Goal: Task Accomplishment & Management: Complete application form

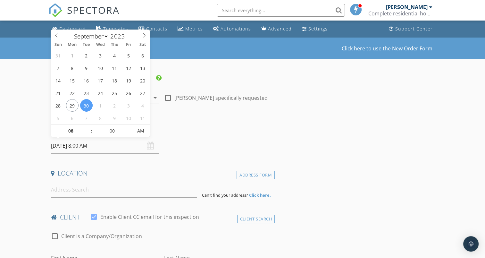
click at [98, 146] on input "09/30/2025 8:00 AM" at bounding box center [105, 146] width 108 height 16
type input "09"
type input "09/30/2025 9:00 AM"
click at [88, 127] on span at bounding box center [88, 127] width 4 height 6
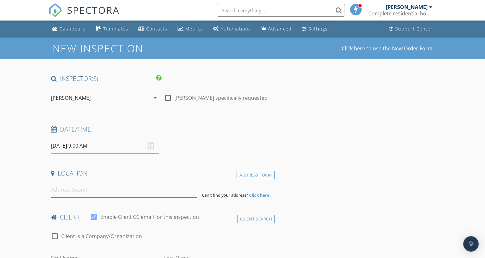
click at [87, 186] on input at bounding box center [124, 190] width 146 height 16
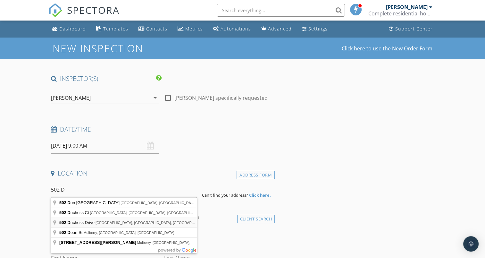
type input "502 Duchess Drive, Lakeland, FL, USA"
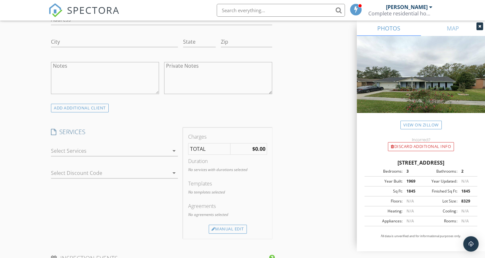
scroll to position [434, 0]
click at [174, 152] on icon "arrow_drop_down" at bounding box center [174, 152] width 8 height 8
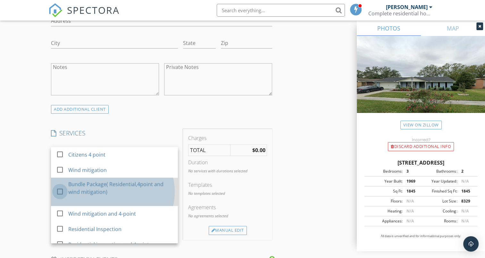
click at [58, 190] on div at bounding box center [59, 191] width 11 height 11
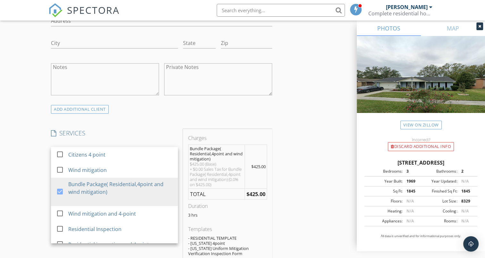
click at [317, 121] on div "INSPECTOR(S) check_box Frank Lee PRIMARY Frank Lee arrow_drop_down check_box_ou…" at bounding box center [242, 231] width 388 height 1183
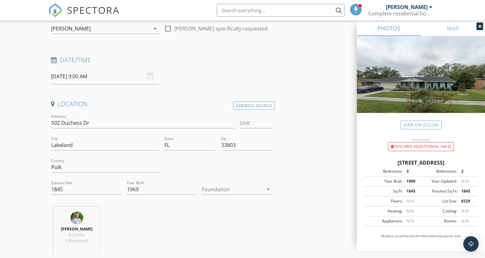
scroll to position [41, 0]
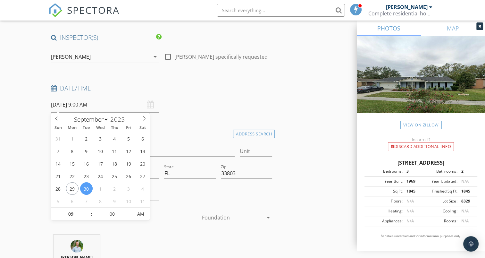
click at [101, 102] on input "09/30/2025 9:00 AM" at bounding box center [105, 105] width 108 height 16
select select "9"
type input "10/01/2025 9:00 AM"
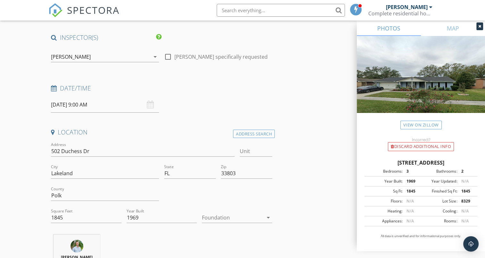
click at [194, 137] on div "Location" at bounding box center [161, 134] width 226 height 13
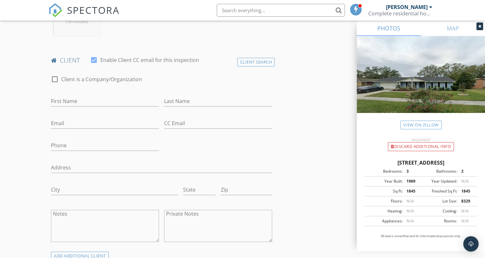
scroll to position [297, 0]
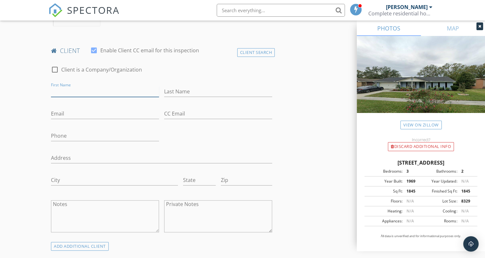
click at [82, 90] on input "First Name" at bounding box center [105, 91] width 108 height 11
type input "Benjamin"
click at [197, 87] on input "Last Name" at bounding box center [218, 91] width 108 height 11
type input "Mulaparthi"
click at [78, 113] on input "Email" at bounding box center [105, 113] width 108 height 11
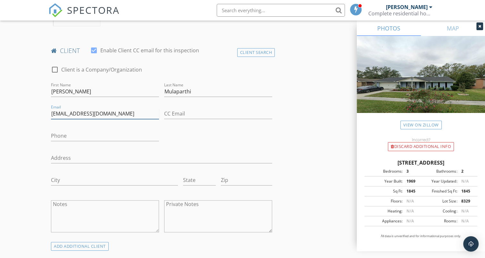
type input "bmulaparthi@yahoo.com"
click at [73, 132] on input "Phone" at bounding box center [105, 135] width 108 height 11
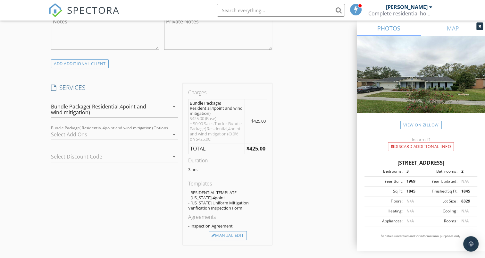
scroll to position [485, 0]
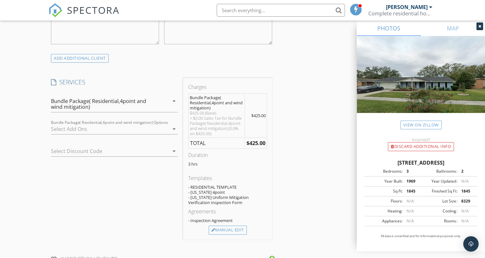
type input "732-762-6486"
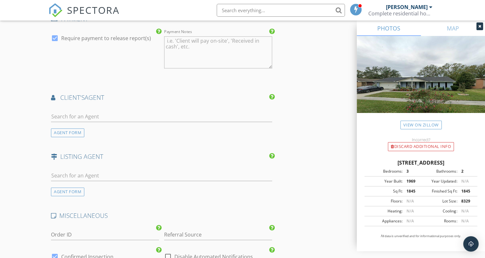
scroll to position [778, 0]
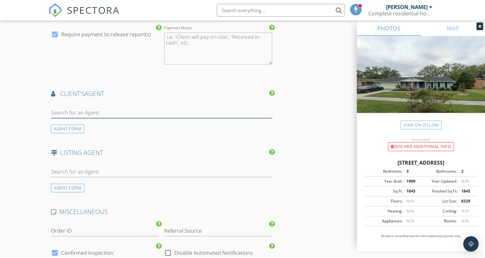
click at [112, 113] on input "text" at bounding box center [161, 112] width 221 height 11
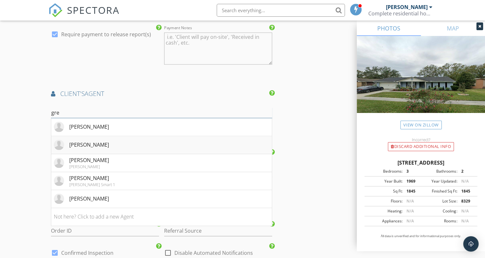
type input "gre"
click at [96, 141] on div "Gretel Ramirez" at bounding box center [89, 145] width 40 height 8
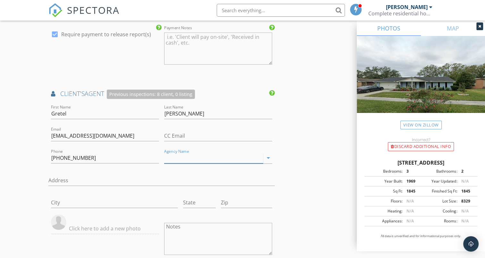
click at [232, 156] on input "Agency Name" at bounding box center [213, 158] width 99 height 11
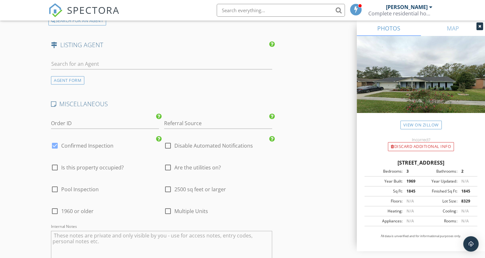
scroll to position [1080, 0]
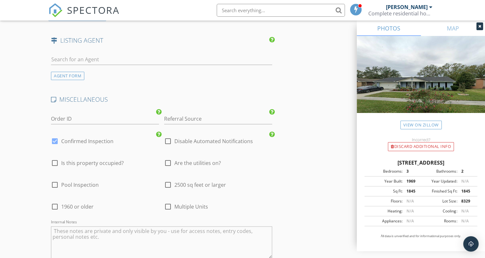
type input "EXO"
click at [167, 160] on div at bounding box center [167, 162] width 11 height 11
checkbox input "true"
click at [203, 227] on textarea "Internal Notes" at bounding box center [161, 242] width 221 height 32
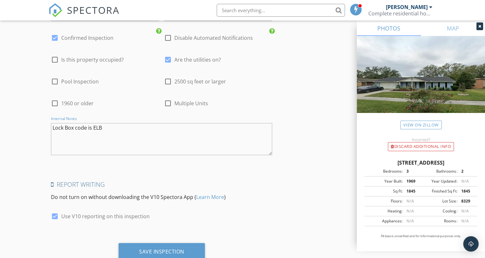
scroll to position [1203, 0]
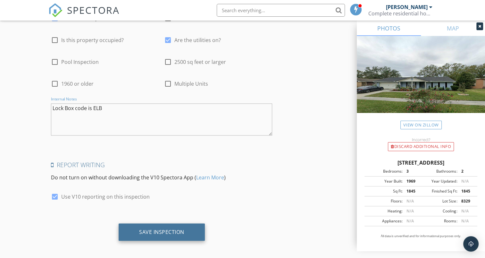
type textarea "Lock Box code is ELB"
click at [169, 229] on div "Save Inspection" at bounding box center [161, 231] width 45 height 6
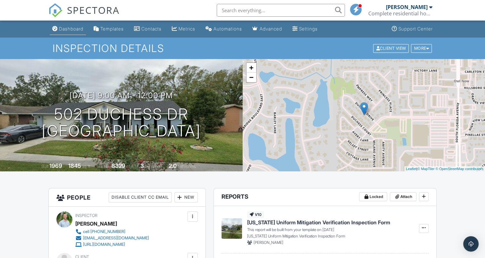
click at [69, 28] on div "Dashboard" at bounding box center [71, 28] width 24 height 5
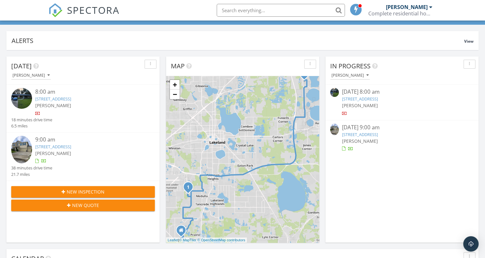
scroll to position [34, 0]
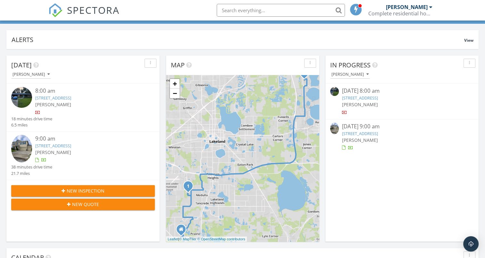
click at [372, 98] on link "5226 Quiet Creek Ln, Lakeland, FL 33811" at bounding box center [360, 98] width 36 height 6
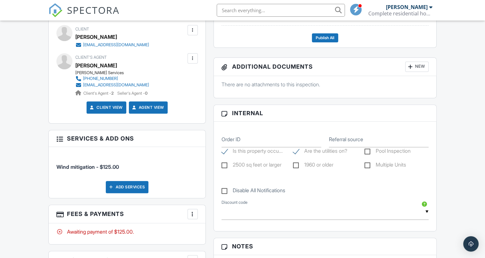
scroll to position [230, 0]
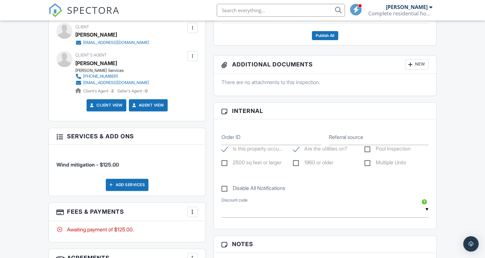
click at [60, 137] on div at bounding box center [59, 136] width 6 height 6
click at [192, 212] on div at bounding box center [192, 211] width 6 height 6
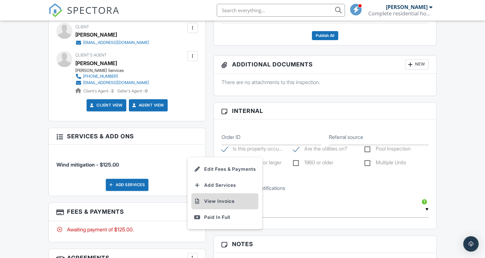
click at [211, 201] on li "View Invoice" at bounding box center [224, 201] width 67 height 16
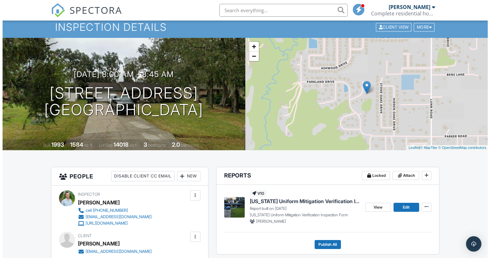
scroll to position [0, 0]
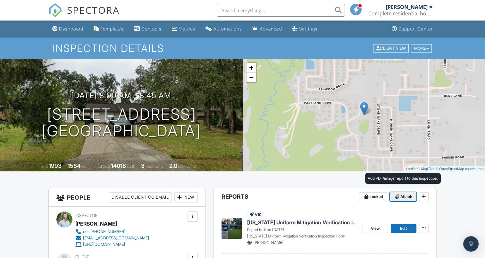
click at [395, 197] on icon at bounding box center [397, 196] width 4 height 4
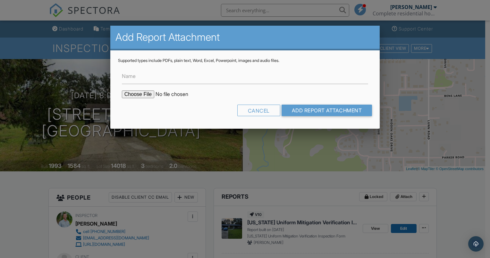
click at [148, 94] on input "file" at bounding box center [176, 94] width 109 height 8
type input "C:\fakepath\5226 Quiet Creek Reroof 9-25-2025.pdf"
click at [329, 108] on input "Add Report Attachment" at bounding box center [326, 110] width 91 height 12
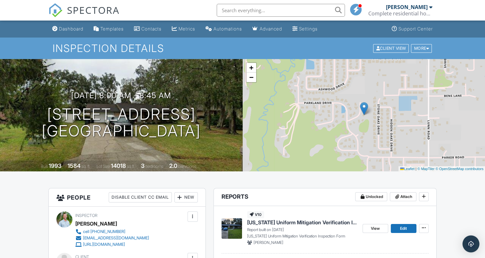
click at [469, 246] on img "Open Intercom Messenger" at bounding box center [471, 243] width 8 height 8
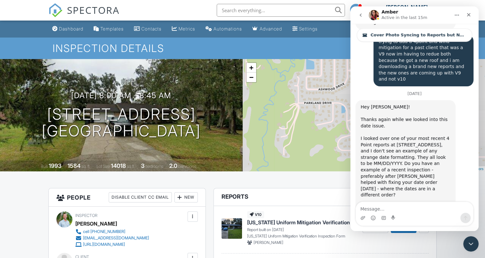
scroll to position [2991, 0]
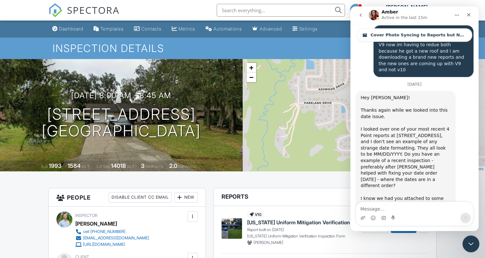
click at [471, 245] on icon "Close Intercom Messenger" at bounding box center [470, 243] width 8 height 8
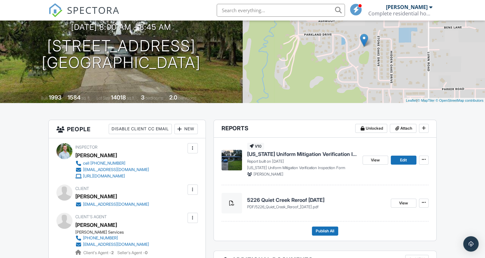
scroll to position [70, 0]
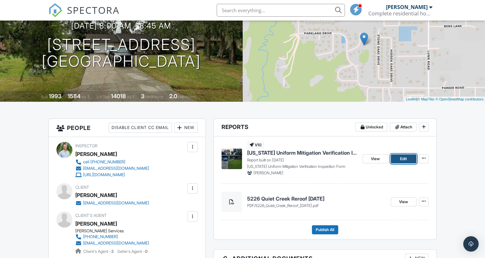
click at [397, 161] on link "Edit" at bounding box center [404, 158] width 26 height 9
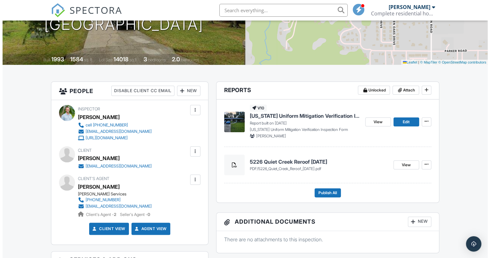
scroll to position [108, 0]
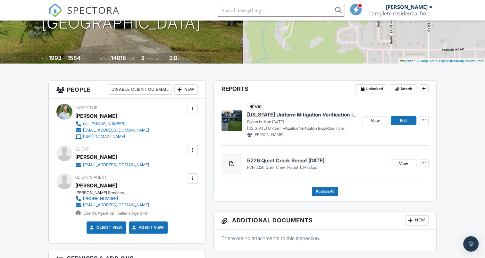
click at [191, 150] on div at bounding box center [192, 150] width 6 height 6
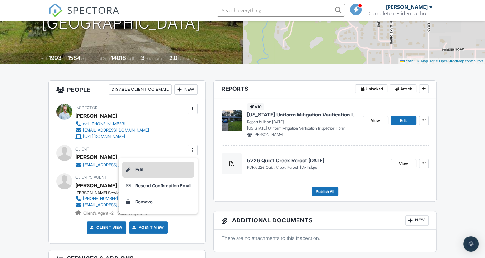
click at [137, 167] on li "Edit" at bounding box center [157, 170] width 71 height 16
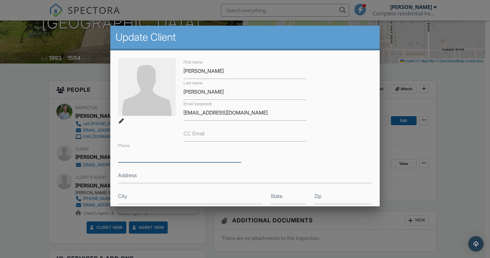
click at [143, 156] on input "Phone" at bounding box center [179, 154] width 123 height 16
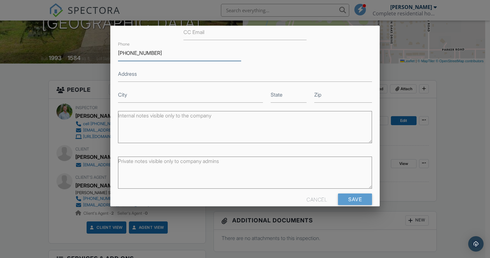
scroll to position [112, 0]
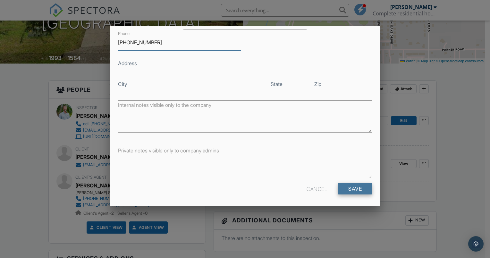
type input "863-500-0562"
click at [350, 189] on input "Save" at bounding box center [355, 189] width 34 height 12
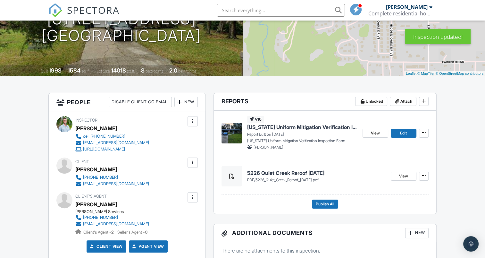
scroll to position [110, 0]
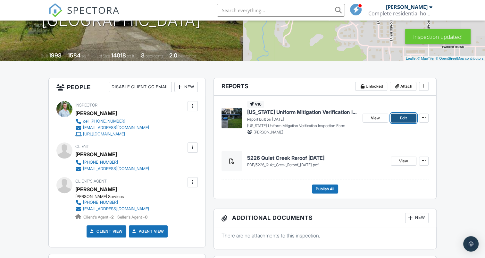
click at [402, 116] on span "Edit" at bounding box center [403, 118] width 7 height 6
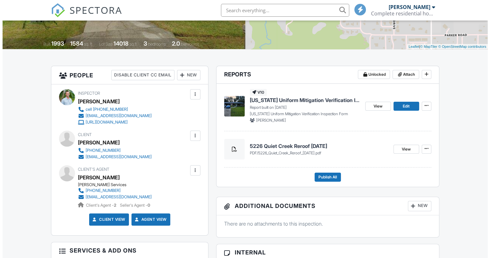
scroll to position [133, 0]
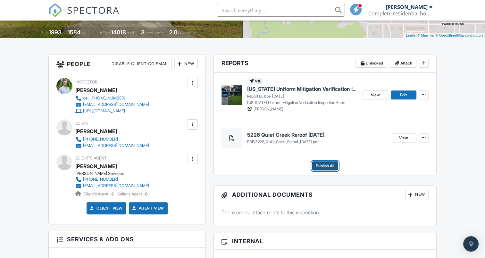
click at [324, 165] on span "Publish All" at bounding box center [325, 165] width 19 height 6
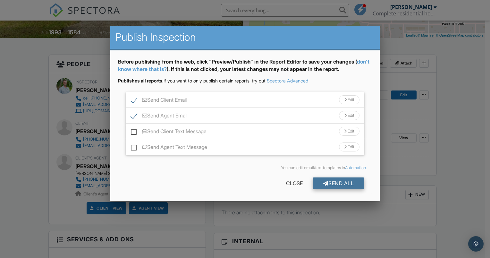
click at [329, 182] on div "Send All" at bounding box center [338, 183] width 51 height 12
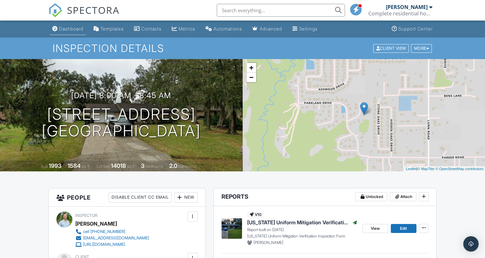
click at [76, 28] on div "Dashboard" at bounding box center [71, 28] width 24 height 5
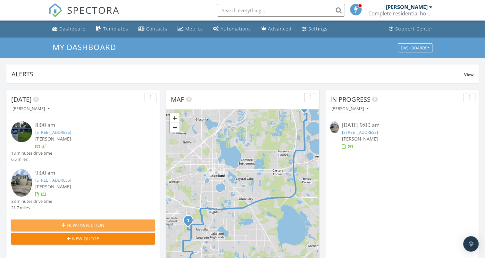
click at [81, 224] on span "New Inspection" at bounding box center [86, 224] width 38 height 7
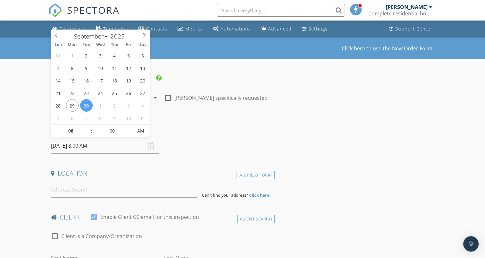
click at [102, 146] on input "[DATE] 8:00 AM" at bounding box center [105, 146] width 108 height 16
select select "9"
type input "[DATE] 8:00 AM"
type input "09"
type input "[DATE] 9:00 AM"
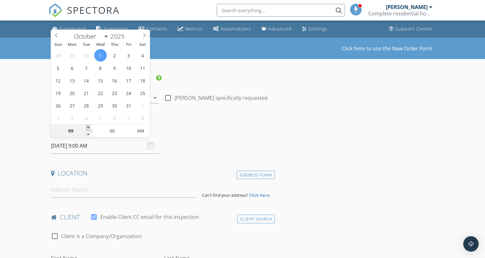
click at [88, 126] on span at bounding box center [88, 127] width 4 height 6
type input "10"
type input "[DATE] 10:00 AM"
click at [88, 126] on span at bounding box center [88, 127] width 4 height 6
type input "11"
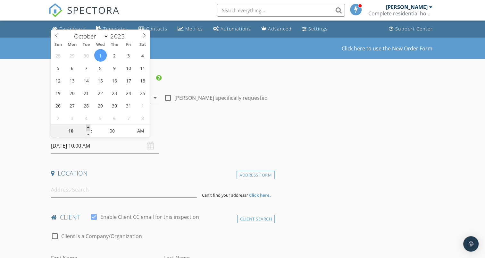
type input "[DATE] 11:00 AM"
click at [88, 126] on span at bounding box center [88, 127] width 4 height 6
type input "12"
type input "[DATE] 12:00 PM"
click at [88, 126] on span at bounding box center [88, 127] width 4 height 6
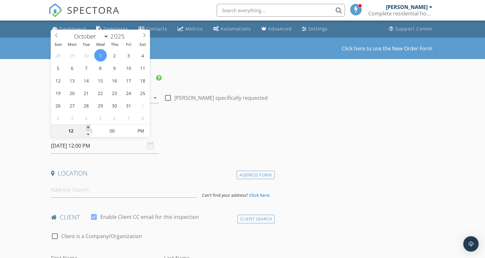
type input "01"
type input "[DATE] 1:00 PM"
click at [88, 126] on span at bounding box center [88, 127] width 4 height 6
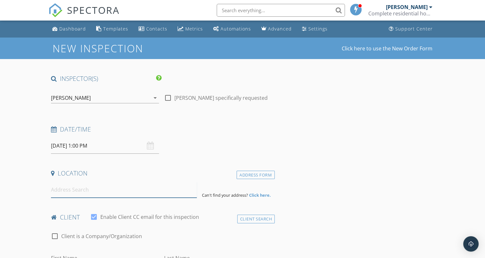
click at [85, 188] on input at bounding box center [124, 190] width 146 height 16
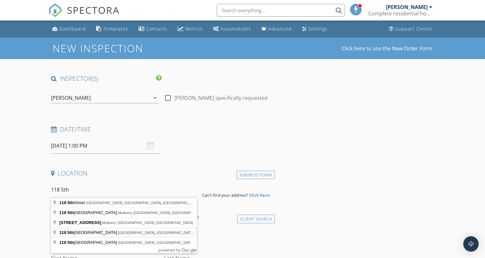
type input "[STREET_ADDRESS]"
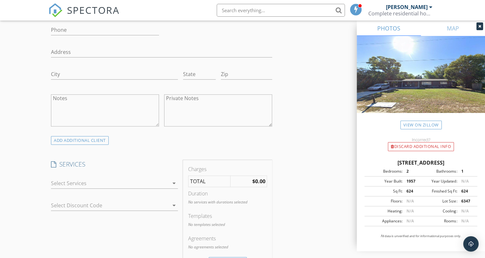
scroll to position [420, 0]
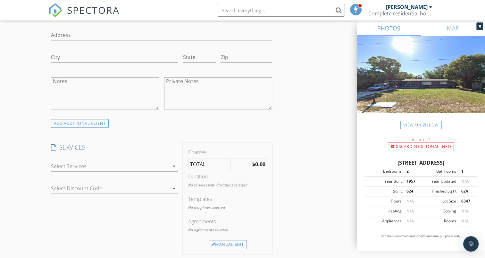
click at [173, 165] on icon "arrow_drop_down" at bounding box center [174, 166] width 8 height 8
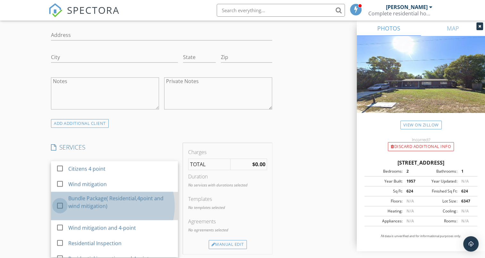
click at [60, 204] on div at bounding box center [59, 205] width 11 height 11
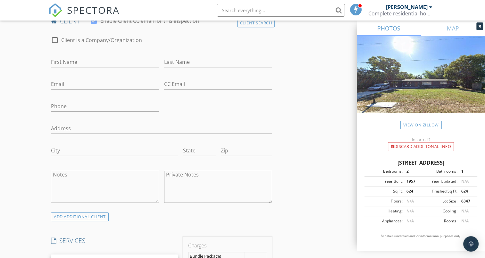
scroll to position [331, 0]
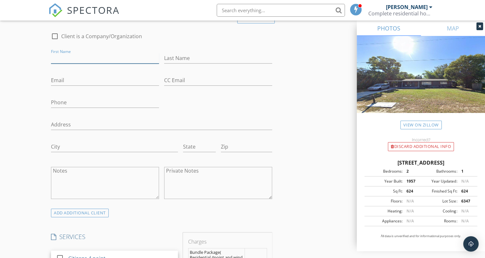
click at [79, 56] on input "First Name" at bounding box center [105, 58] width 108 height 11
type input "Andry"
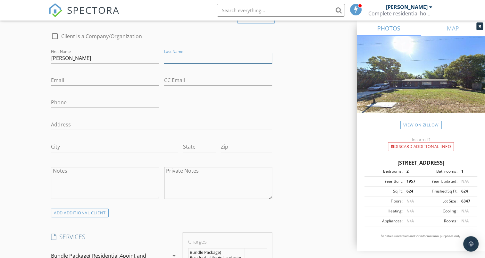
click at [197, 56] on input "Last Name" at bounding box center [218, 58] width 108 height 11
type input "Solano"
click at [81, 101] on input "Phone" at bounding box center [105, 102] width 108 height 11
type input "863-746-5833"
click at [71, 78] on input "Email" at bounding box center [105, 80] width 108 height 11
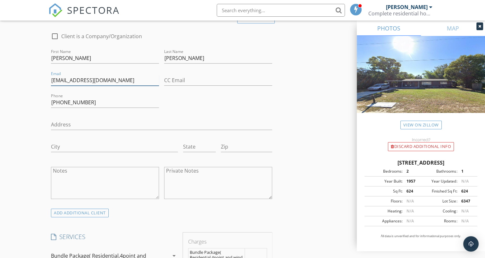
type input "andrysaba31@gmail.com"
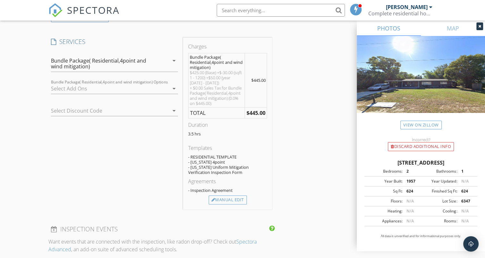
scroll to position [527, 0]
click at [229, 198] on div "Manual Edit" at bounding box center [228, 198] width 38 height 9
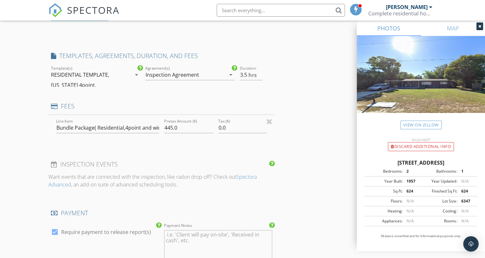
type input "0"
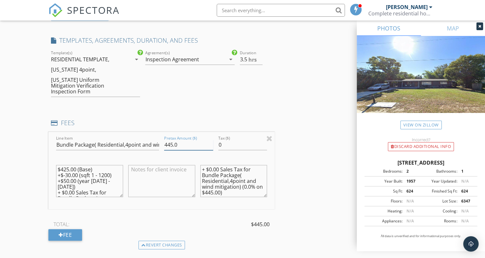
click at [173, 139] on input "445.0" at bounding box center [188, 144] width 49 height 11
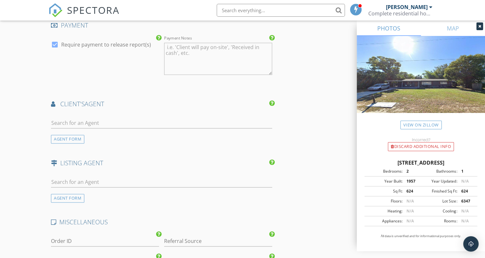
scroll to position [827, 0]
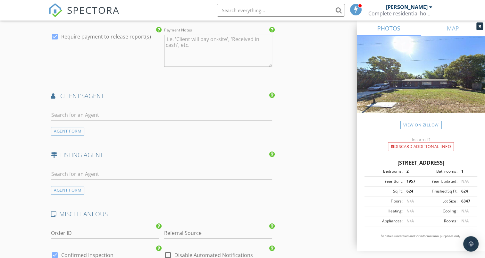
type input "400.0"
click at [131, 110] on input "text" at bounding box center [161, 115] width 221 height 11
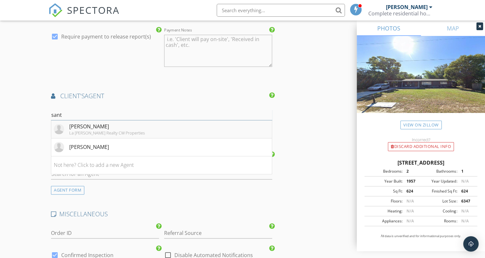
type input "sant"
click at [104, 122] on div "Santiago Brito" at bounding box center [107, 126] width 76 height 8
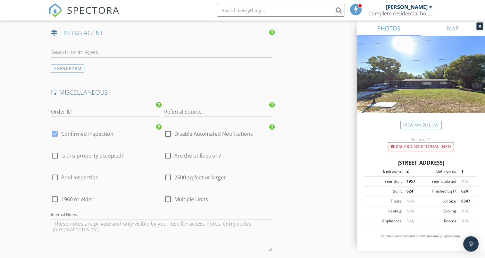
scroll to position [1158, 0]
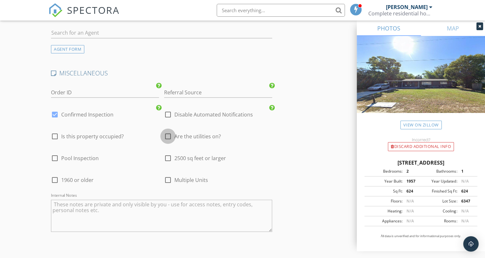
click at [168, 130] on div at bounding box center [167, 135] width 11 height 11
checkbox input "true"
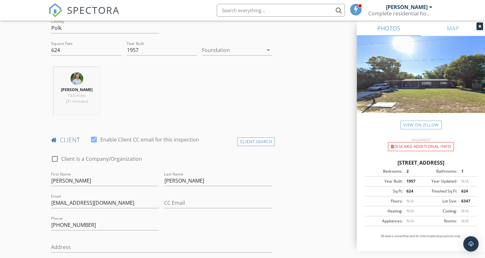
scroll to position [0, 0]
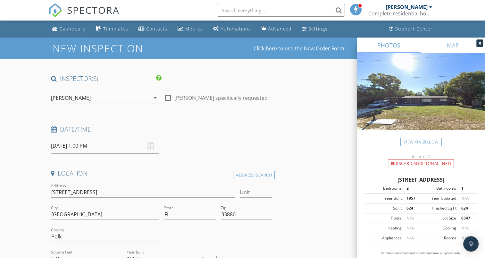
click at [68, 31] on div "Dashboard" at bounding box center [72, 29] width 27 height 6
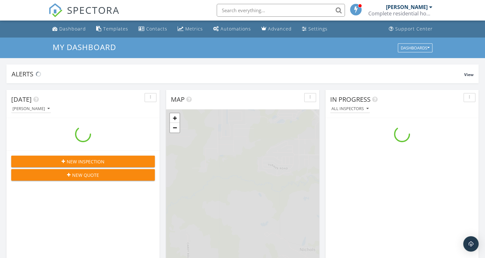
scroll to position [593, 495]
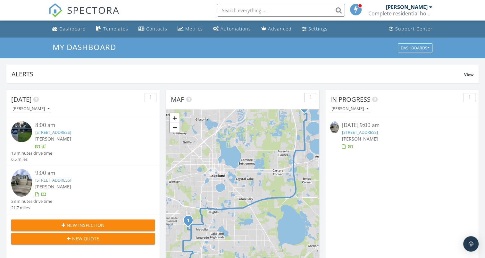
click at [279, 9] on input "text" at bounding box center [281, 10] width 128 height 13
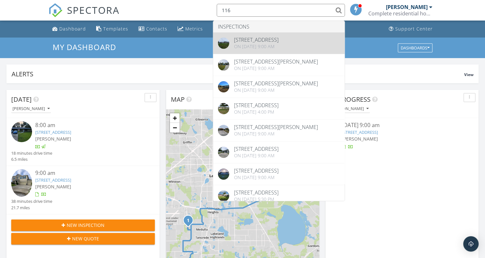
type input "116"
